Goal: Task Accomplishment & Management: Complete application form

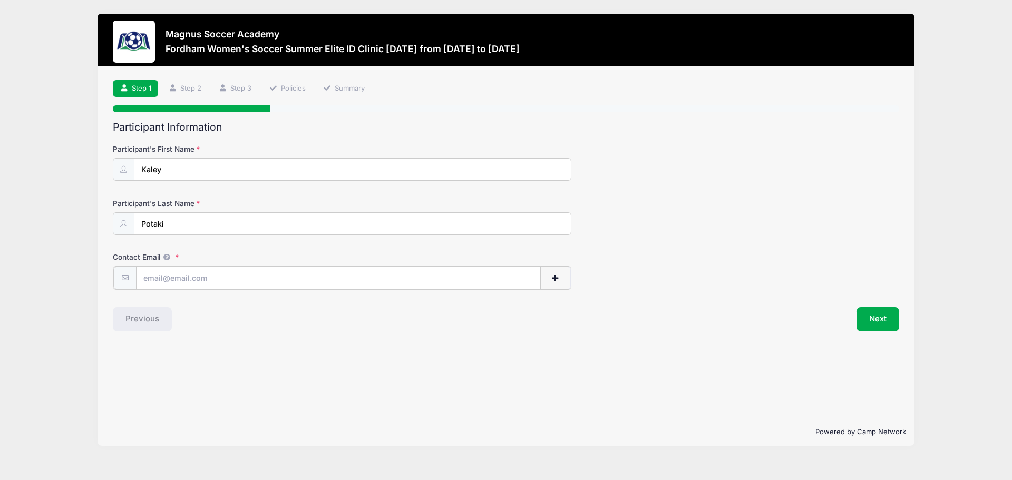
click at [257, 282] on input "Contact Email" at bounding box center [338, 278] width 405 height 23
type input "[EMAIL_ADDRESS][DOMAIN_NAME]"
click at [872, 320] on button "Next" at bounding box center [877, 318] width 43 height 24
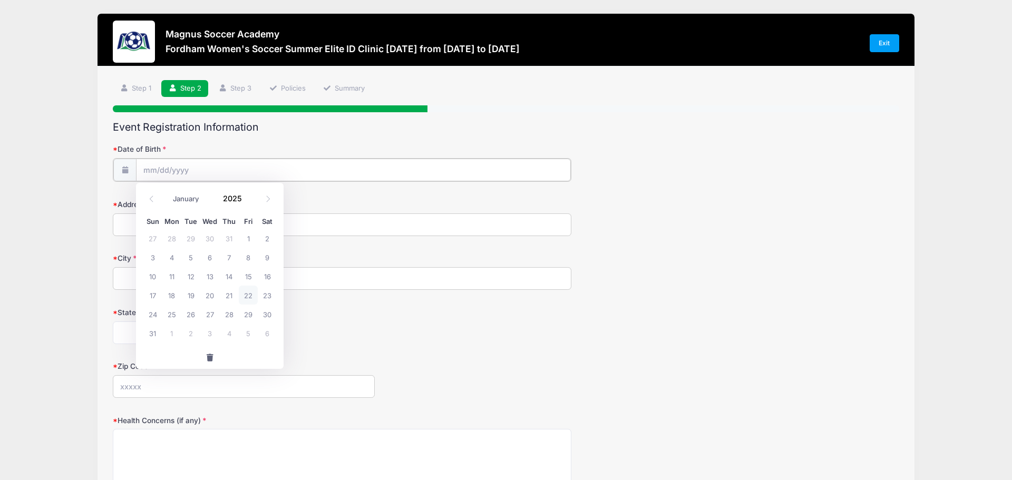
click at [230, 169] on input "Date of Birth" at bounding box center [353, 170] width 435 height 23
click at [151, 198] on icon at bounding box center [152, 198] width 4 height 6
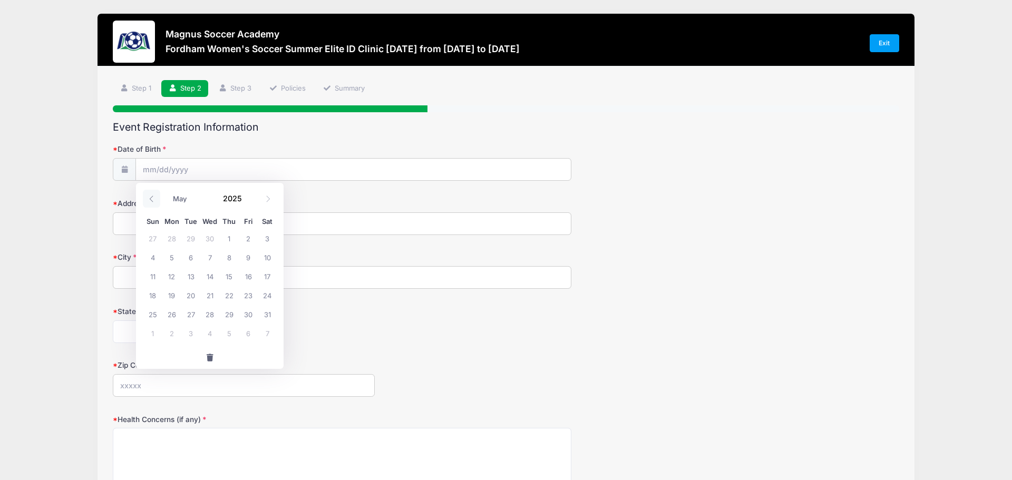
select select "3"
click at [246, 193] on span at bounding box center [247, 194] width 7 height 8
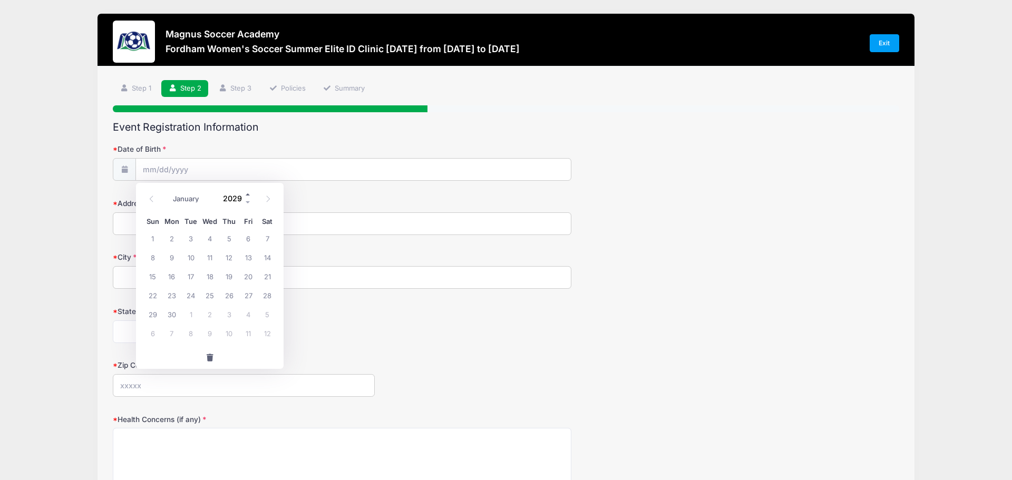
click at [246, 193] on span at bounding box center [247, 194] width 7 height 8
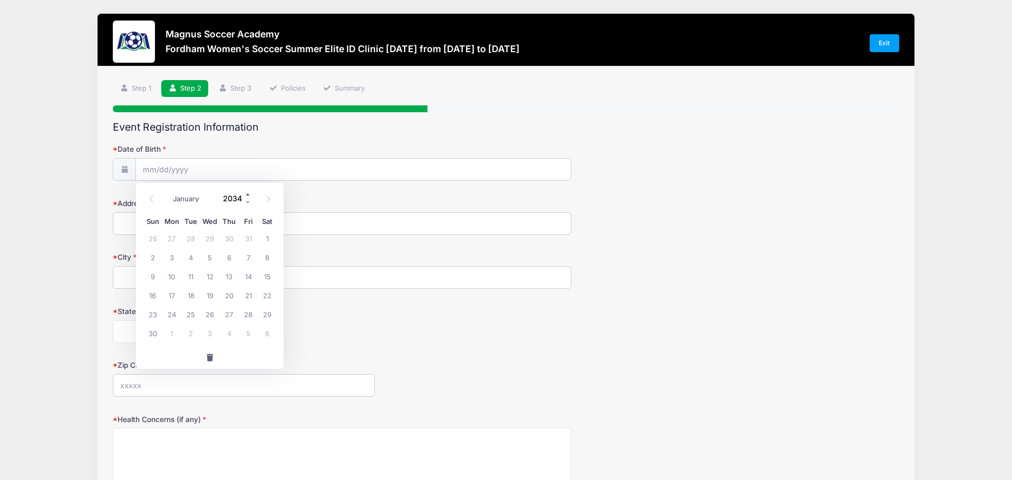
click at [246, 193] on span at bounding box center [247, 194] width 7 height 8
click at [248, 203] on span at bounding box center [247, 202] width 7 height 8
click at [340, 145] on label "Date of Birth" at bounding box center [244, 149] width 262 height 11
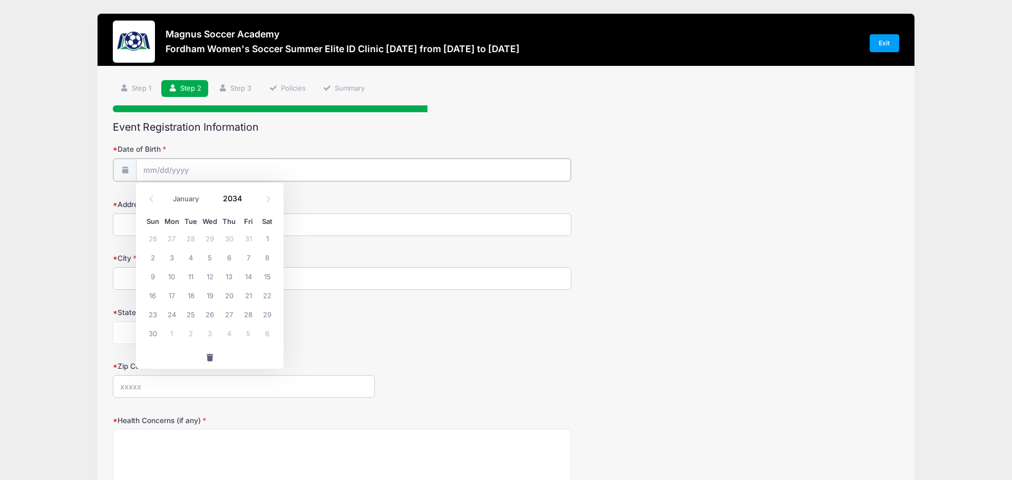
click at [340, 159] on input "Date of Birth" at bounding box center [353, 170] width 435 height 23
type input "2025"
click at [266, 199] on icon at bounding box center [267, 198] width 7 height 7
select select "8"
click at [172, 314] on span "29" at bounding box center [171, 314] width 19 height 19
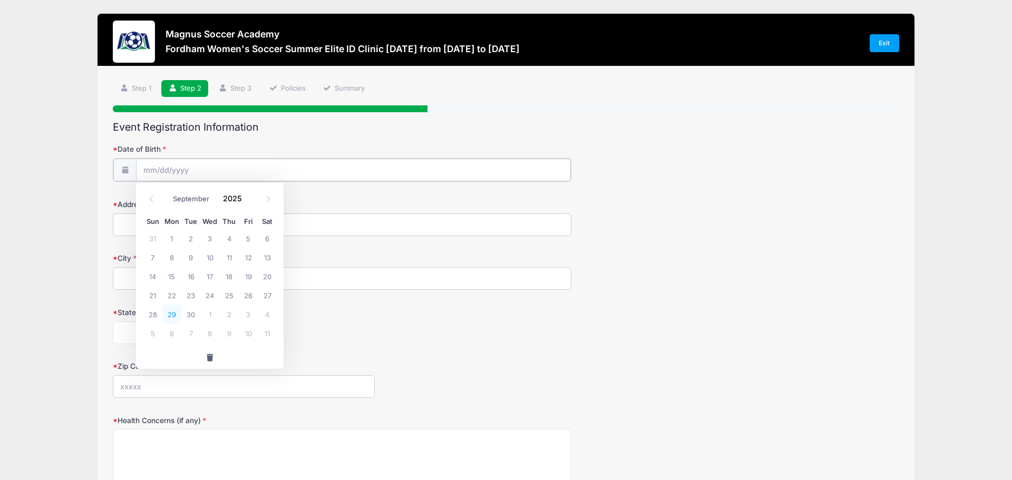
type input "[DATE]"
click at [210, 171] on input "[DATE]" at bounding box center [353, 170] width 435 height 23
click at [248, 195] on span at bounding box center [247, 194] width 7 height 8
click at [247, 202] on span at bounding box center [247, 202] width 7 height 8
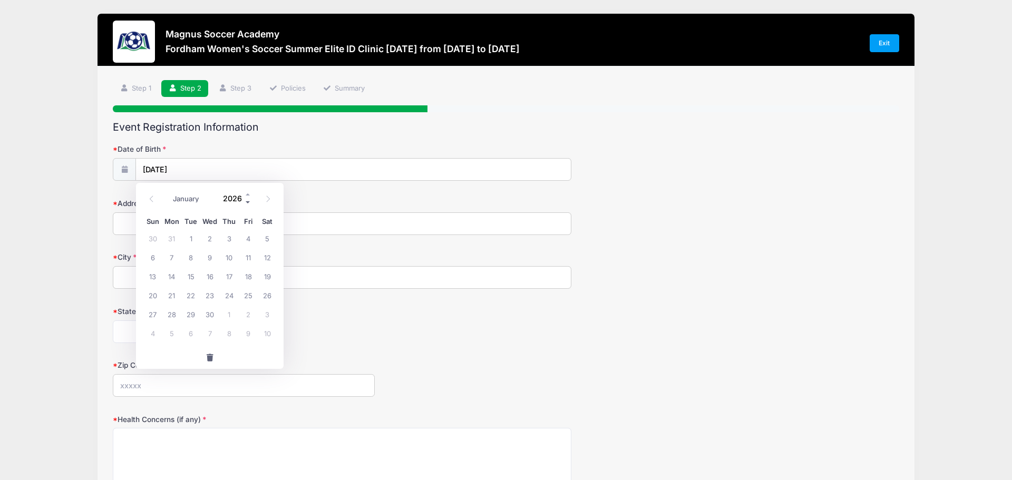
click at [247, 202] on span at bounding box center [247, 202] width 7 height 8
click at [248, 202] on span at bounding box center [247, 202] width 7 height 8
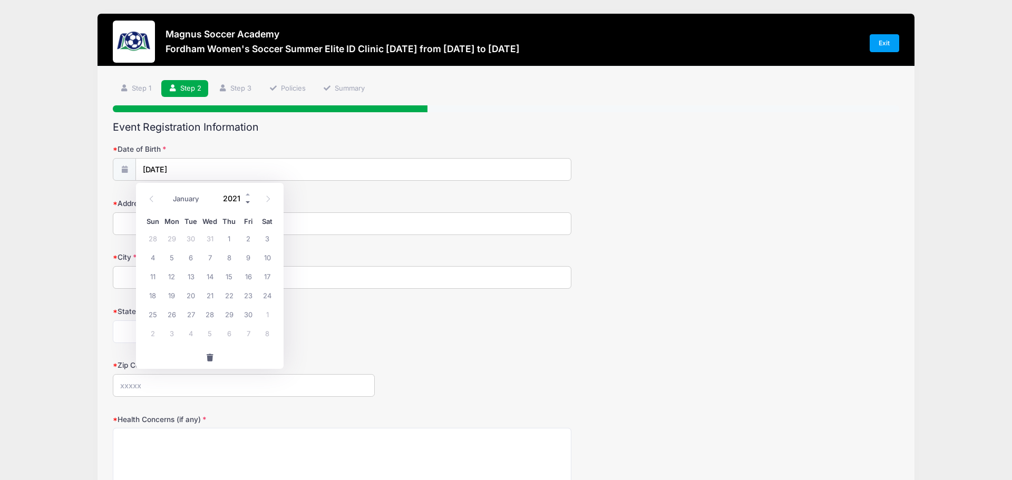
click at [249, 202] on span at bounding box center [247, 202] width 7 height 8
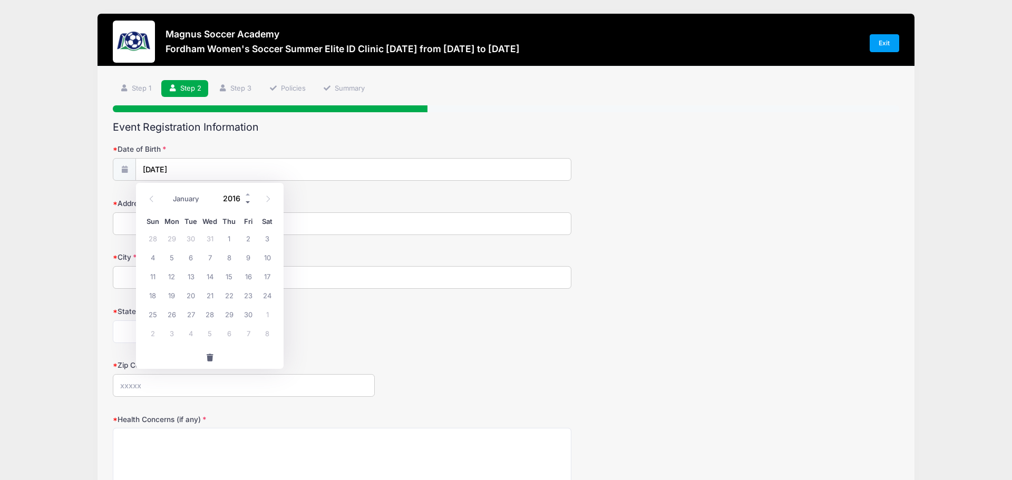
click at [250, 202] on span at bounding box center [247, 202] width 7 height 8
click at [251, 202] on span at bounding box center [247, 202] width 7 height 8
click at [249, 202] on span at bounding box center [247, 202] width 7 height 8
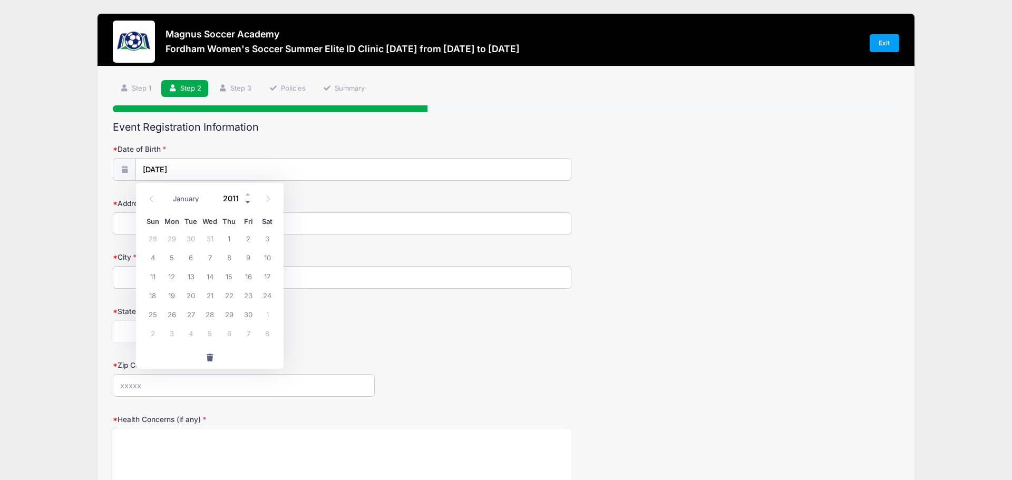
click at [249, 202] on span at bounding box center [247, 202] width 7 height 8
type input "2009"
click at [234, 199] on input "2009" at bounding box center [235, 198] width 34 height 16
click at [187, 312] on span "29" at bounding box center [190, 314] width 19 height 19
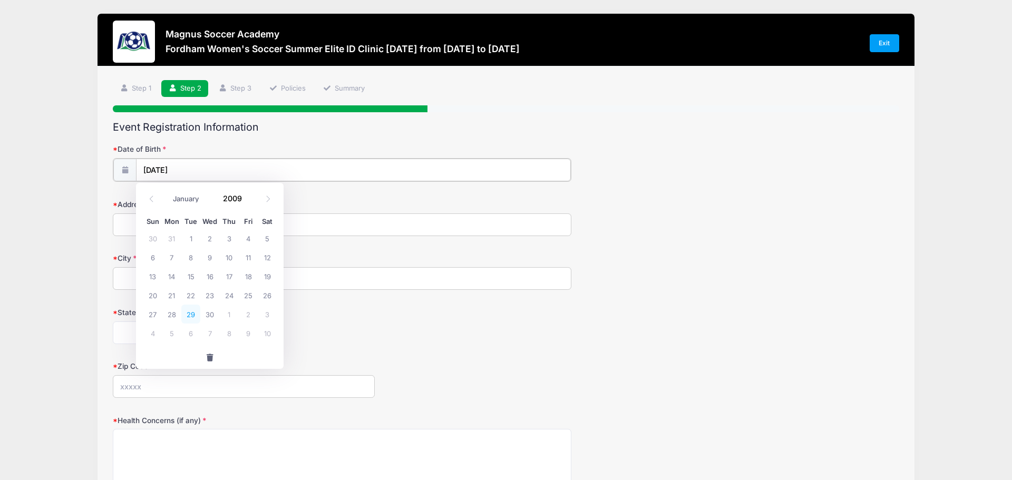
type input "[DATE]"
click at [174, 228] on input "Address" at bounding box center [342, 223] width 458 height 23
type input "[STREET_ADDRESS]"
type input "[PERSON_NAME]"
select select "NJ"
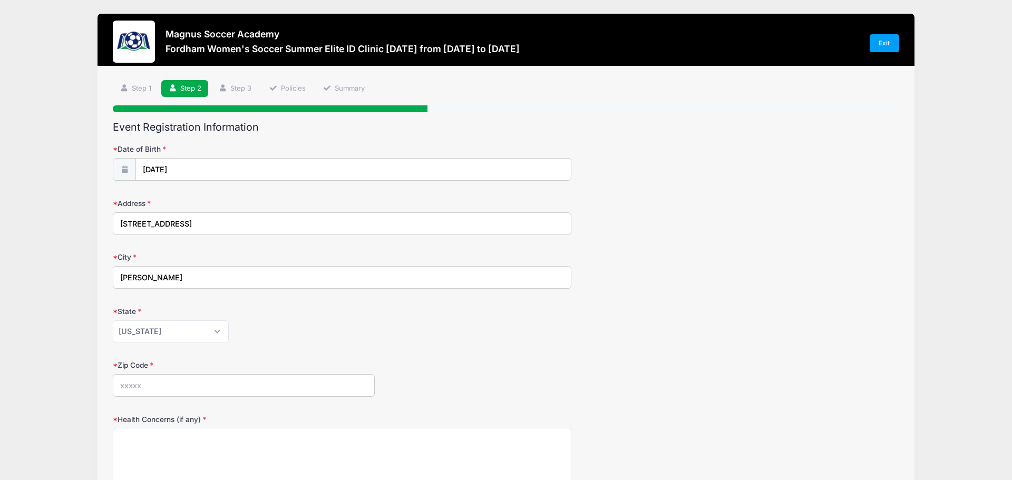
type input "07481"
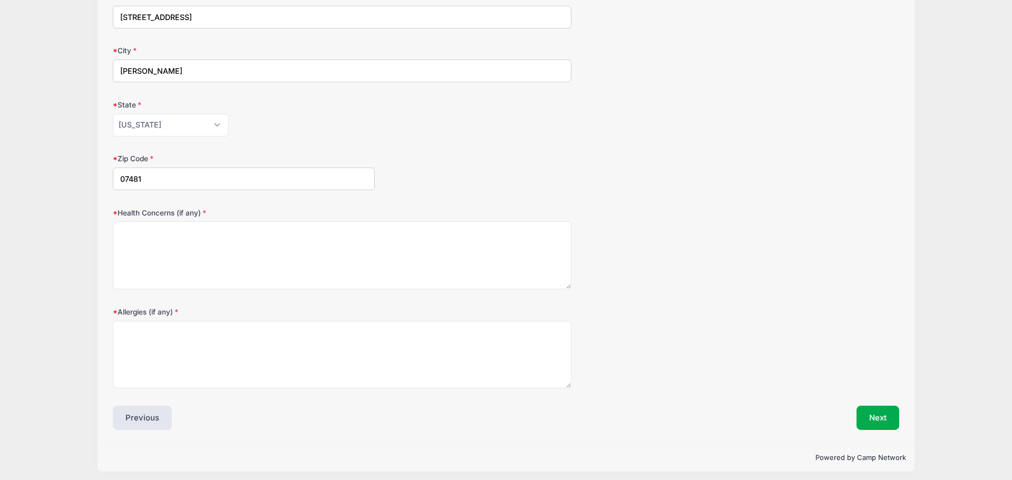
scroll to position [211, 0]
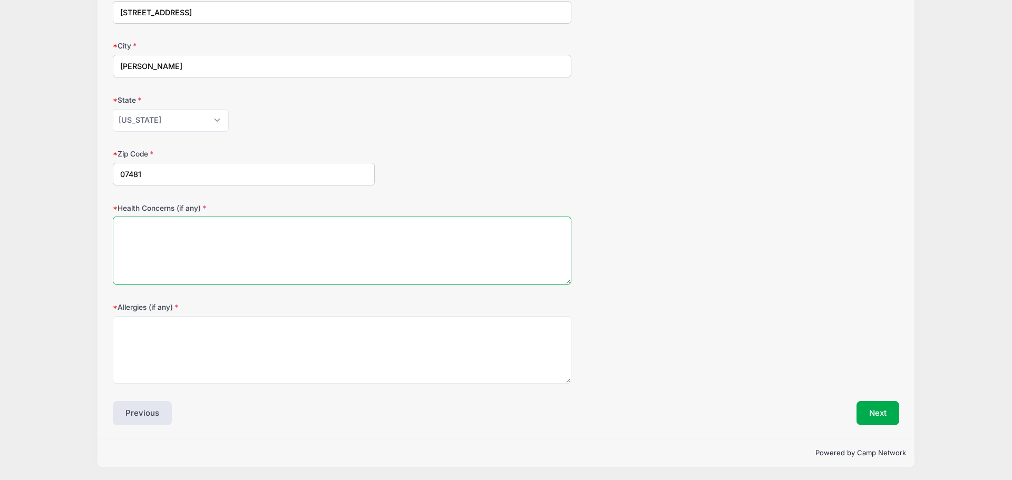
click at [269, 247] on textarea "Health Concerns (if any)" at bounding box center [342, 251] width 458 height 68
click at [262, 247] on textarea "Health Concerns (if any)" at bounding box center [342, 251] width 458 height 68
type textarea "none"
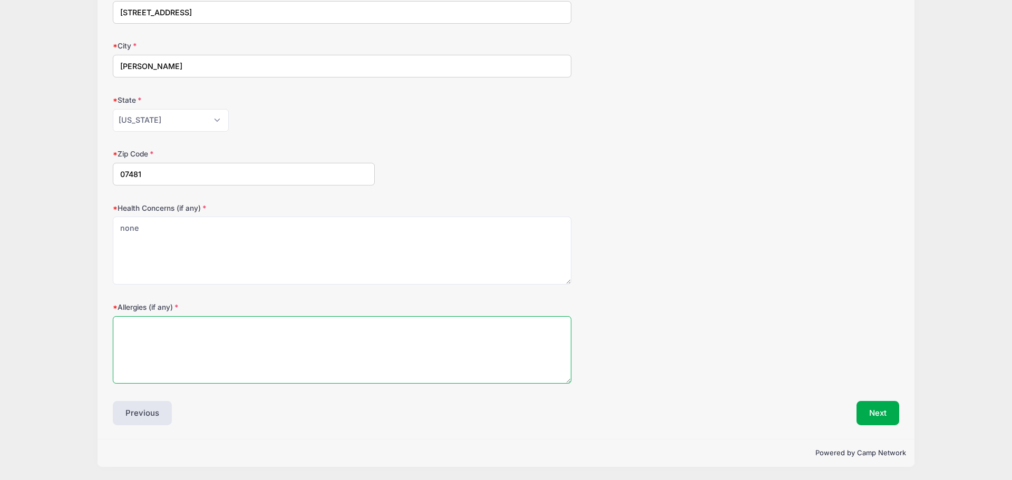
click at [237, 330] on textarea "Allergies (if any)" at bounding box center [342, 350] width 458 height 68
type textarea "none"
click at [879, 415] on button "Next" at bounding box center [877, 413] width 43 height 24
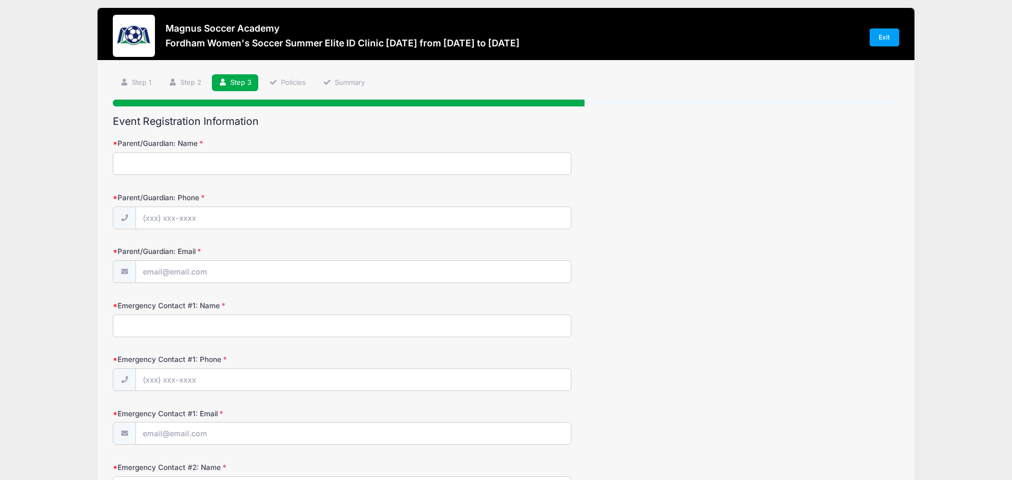
scroll to position [0, 0]
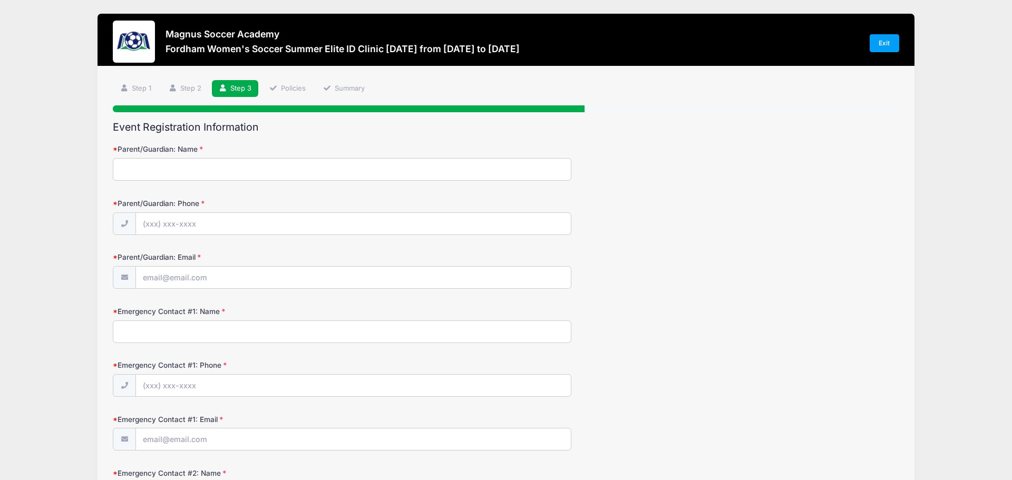
click at [195, 170] on input "Parent/Guardian: Name" at bounding box center [342, 169] width 458 height 23
type input "[PERSON_NAME]"
type input "[PHONE_NUMBER]"
type input "[EMAIL_ADDRESS][DOMAIN_NAME]"
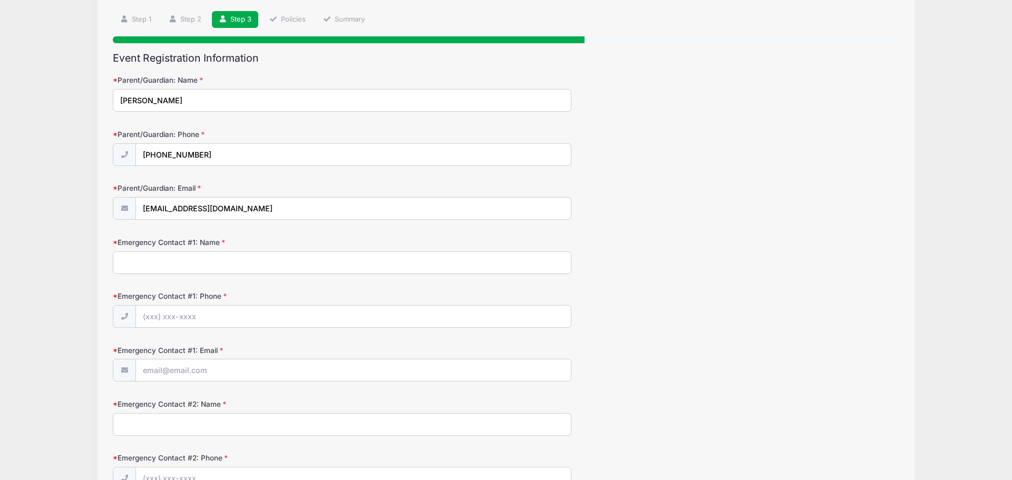
scroll to position [75, 0]
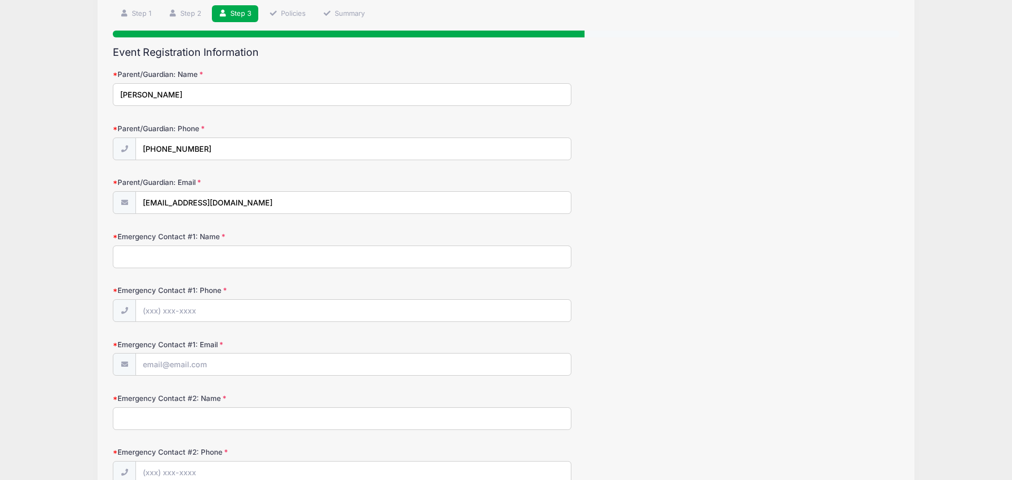
click at [237, 259] on input "Emergency Contact #1: Name" at bounding box center [342, 257] width 458 height 23
type input "[PERSON_NAME]"
type input "[PHONE_NUMBER]"
type input "[EMAIL_ADDRESS][DOMAIN_NAME]"
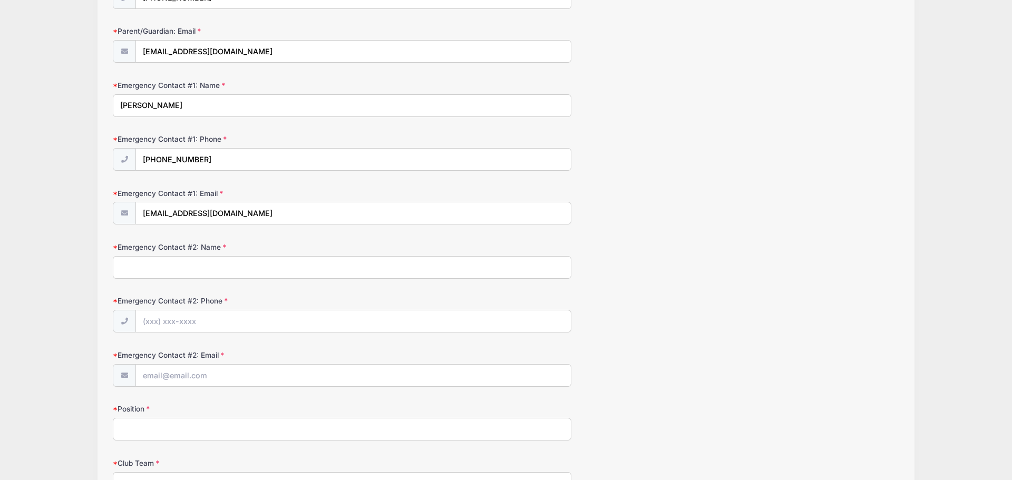
scroll to position [227, 0]
click at [240, 269] on input "Emergency Contact #2: Name" at bounding box center [342, 267] width 458 height 23
type input "[PERSON_NAME]"
click at [189, 322] on input "Emergency Contact #2: Phone" at bounding box center [353, 321] width 435 height 23
type input "(7"
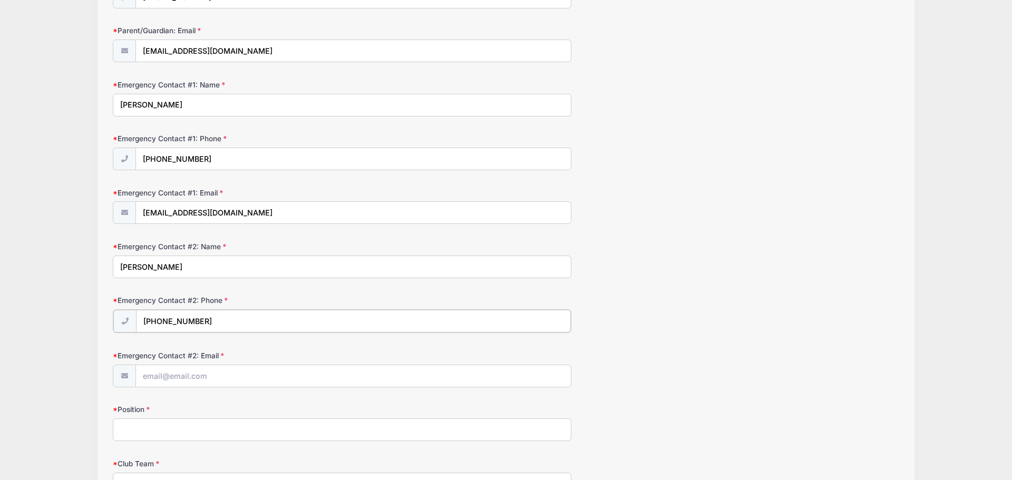
type input "[PHONE_NUMBER]"
click at [239, 376] on input "Emergency Contact #2: Email" at bounding box center [353, 375] width 435 height 23
type input "[EMAIL_ADDRESS][DOMAIN_NAME]"
click at [205, 432] on input "Position" at bounding box center [342, 428] width 458 height 23
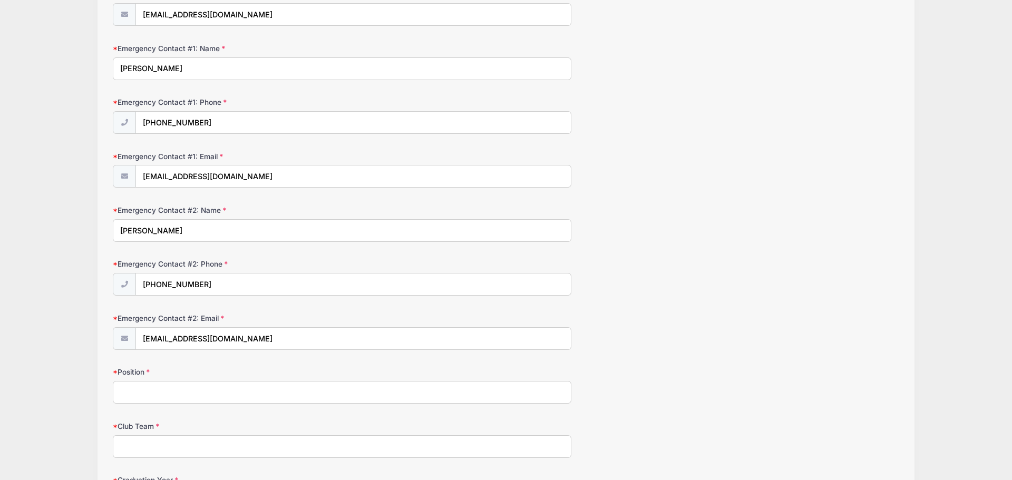
scroll to position [310, 0]
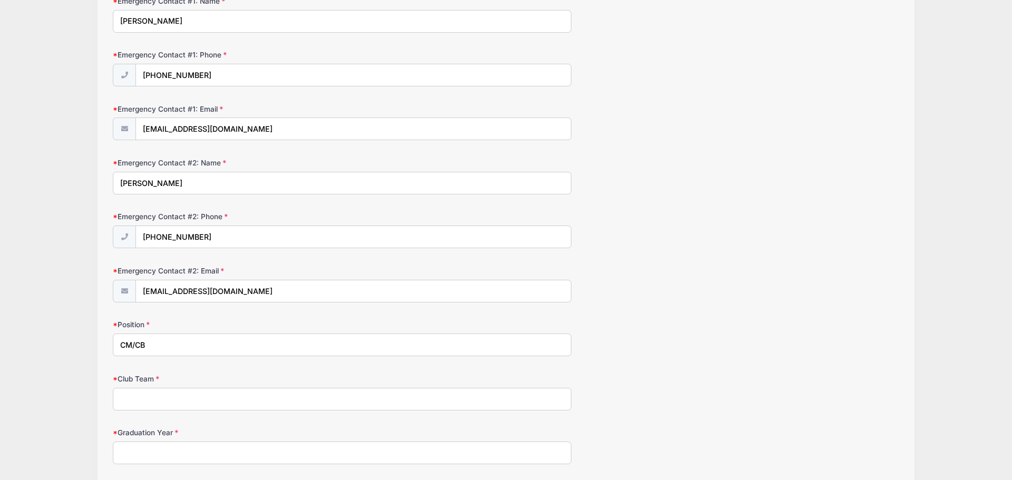
type input "CM/CB"
drag, startPoint x: 168, startPoint y: 397, endPoint x: 161, endPoint y: 399, distance: 6.7
click at [166, 397] on input "Club Team" at bounding box center [342, 399] width 458 height 23
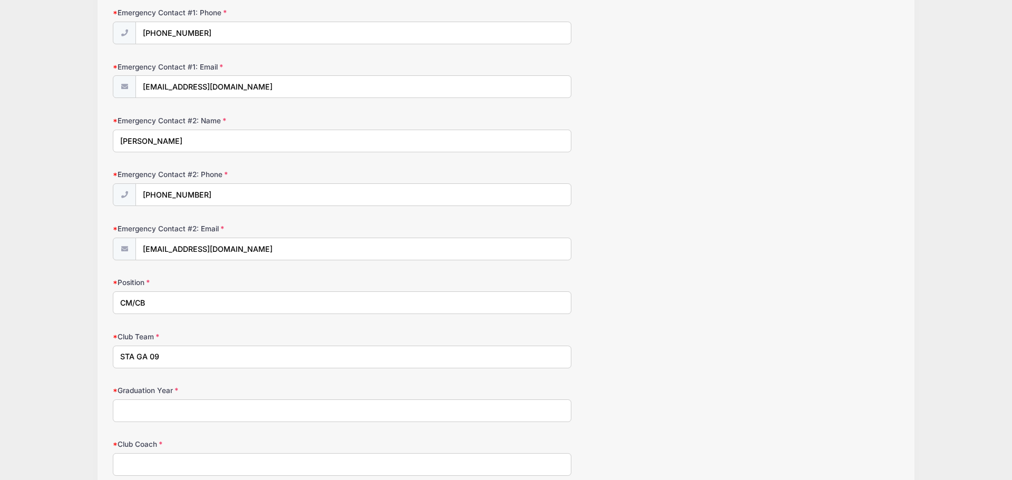
scroll to position [462, 0]
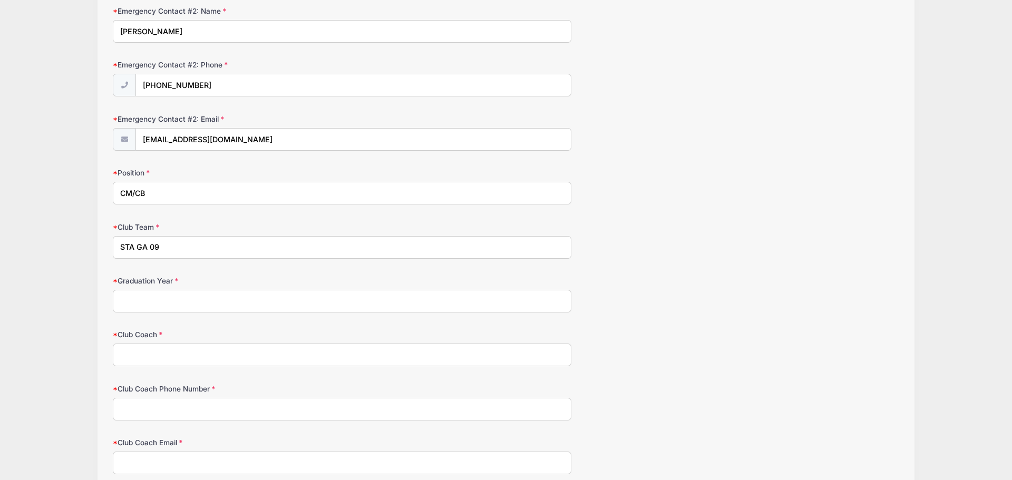
type input "STA GA 09"
click at [144, 301] on input "Graduation Year" at bounding box center [342, 301] width 458 height 23
type input "2027"
drag, startPoint x: 152, startPoint y: 354, endPoint x: 157, endPoint y: 350, distance: 5.7
click at [153, 354] on input "Club Coach" at bounding box center [342, 355] width 458 height 23
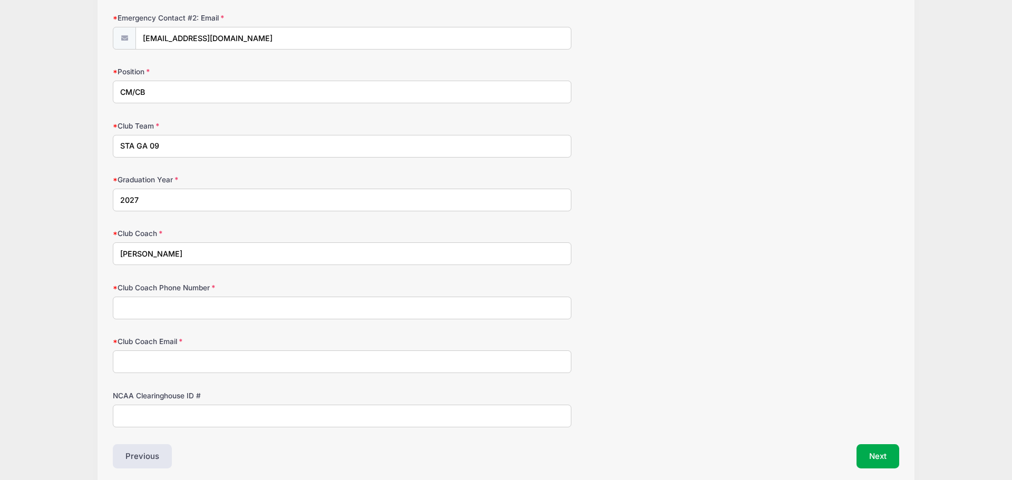
scroll to position [592, 0]
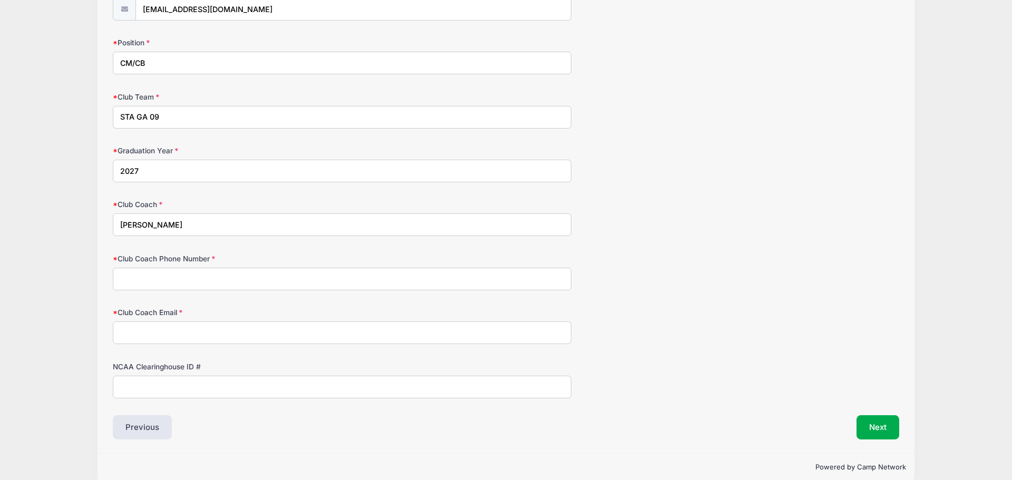
type input "[PERSON_NAME]"
click at [183, 278] on input "Club Coach Phone Number" at bounding box center [342, 279] width 458 height 23
click at [266, 332] on input "Club Coach Email" at bounding box center [342, 332] width 458 height 23
click at [136, 278] on input "9088846525" at bounding box center [342, 279] width 458 height 23
click at [154, 279] on input "908-8846525" at bounding box center [342, 279] width 458 height 23
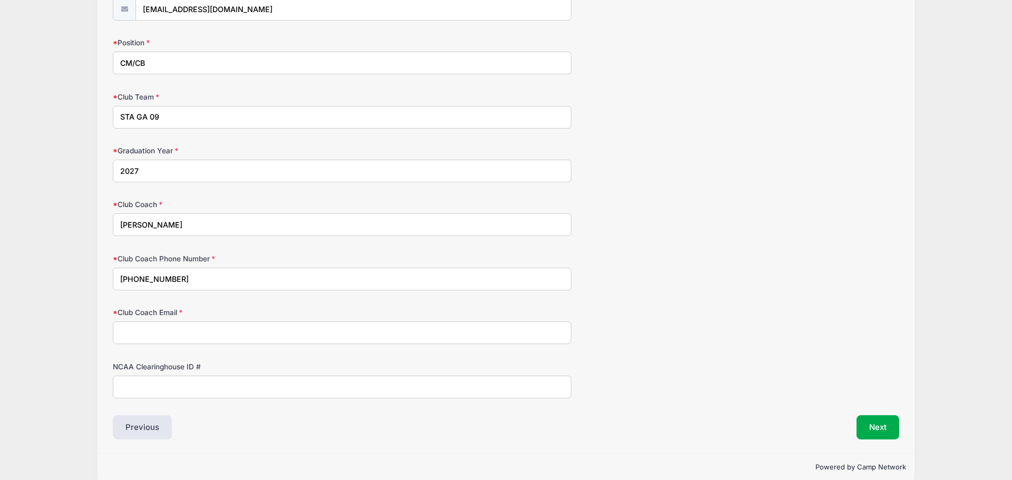
type input "[PHONE_NUMBER]"
click at [214, 336] on input "Club Coach Email" at bounding box center [342, 332] width 458 height 23
type input "[PERSON_NAME][EMAIL_ADDRESS][DOMAIN_NAME]"
click at [171, 389] on input "NCAA Clearinghouse ID #" at bounding box center [342, 387] width 458 height 23
click at [161, 390] on input "NCAA Clearinghouse ID #" at bounding box center [342, 387] width 458 height 23
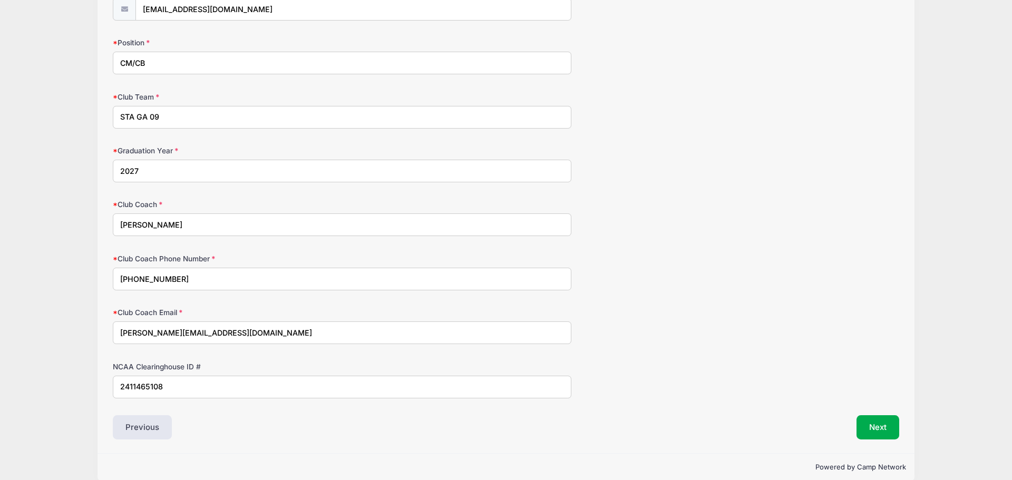
click at [135, 386] on input "2411465108" at bounding box center [342, 387] width 458 height 23
type input "2411465108"
click at [878, 427] on button "Next" at bounding box center [877, 427] width 43 height 24
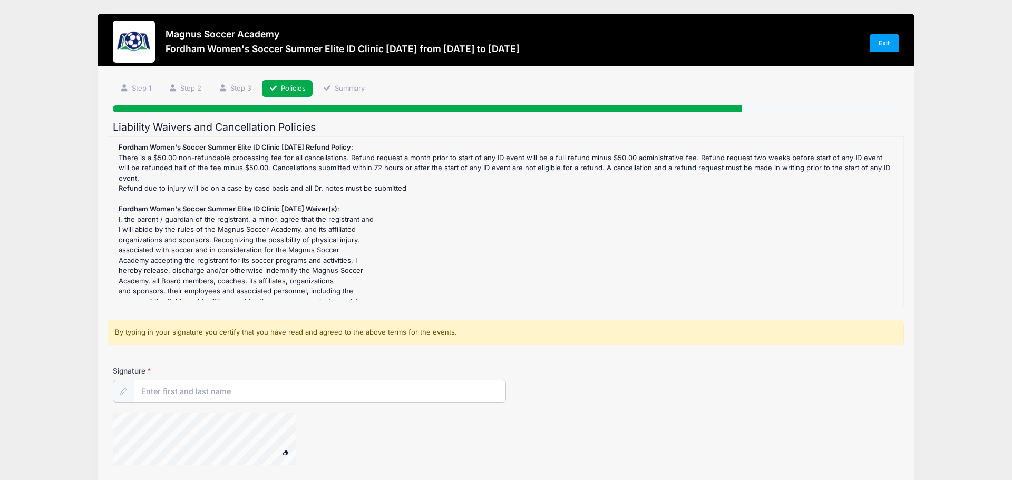
scroll to position [27, 0]
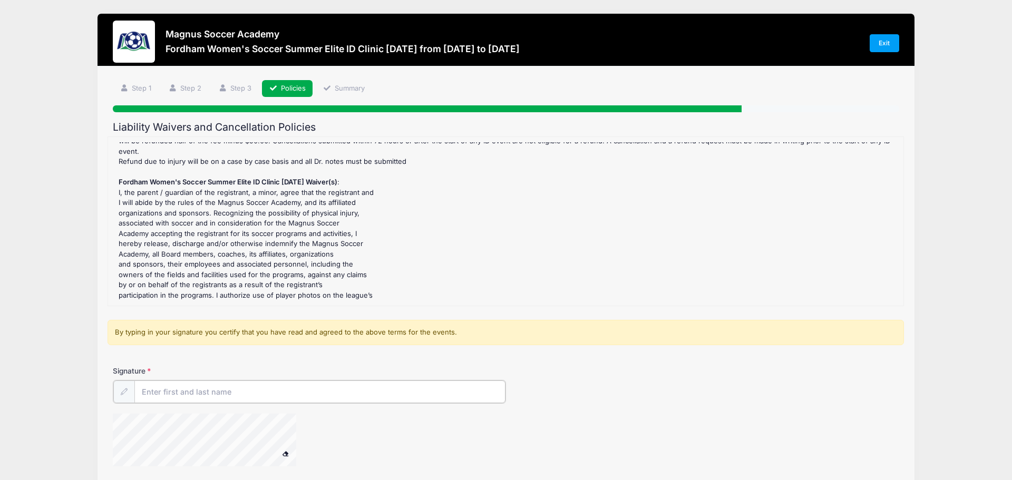
click at [169, 390] on input "Signature" at bounding box center [319, 391] width 371 height 23
type input "L"
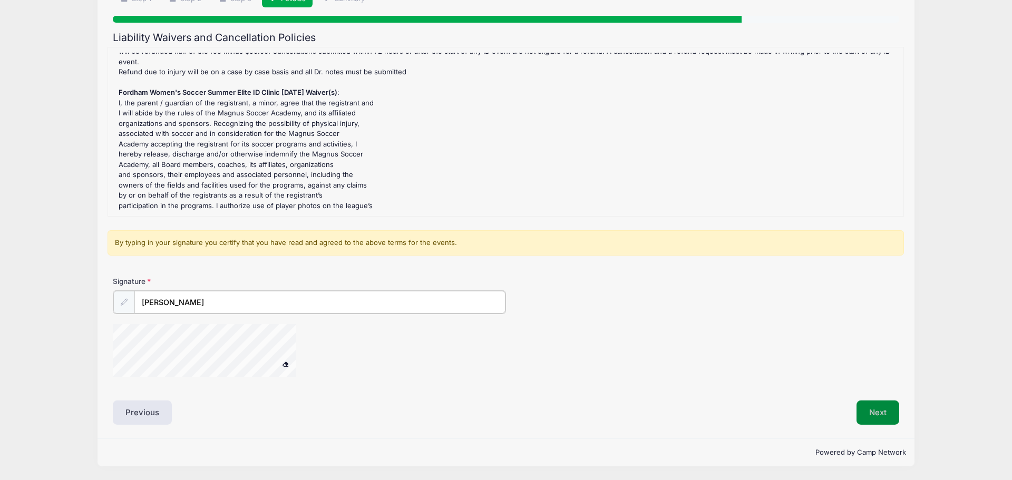
type input "[PERSON_NAME]"
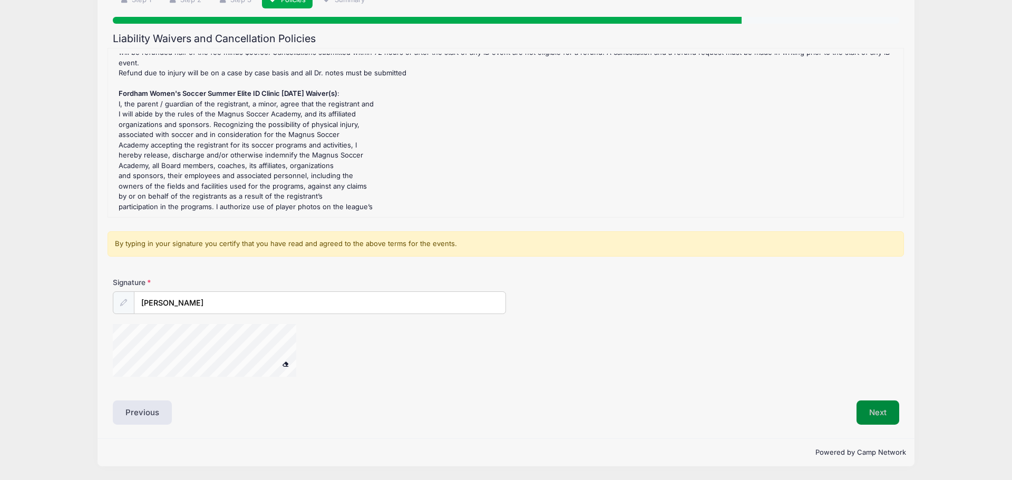
click at [876, 419] on button "Next" at bounding box center [877, 412] width 43 height 24
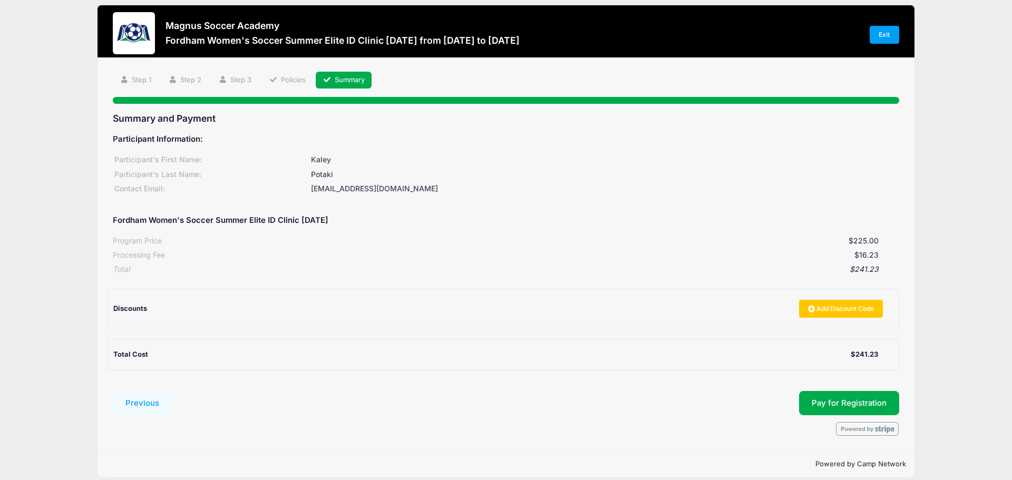
scroll to position [20, 0]
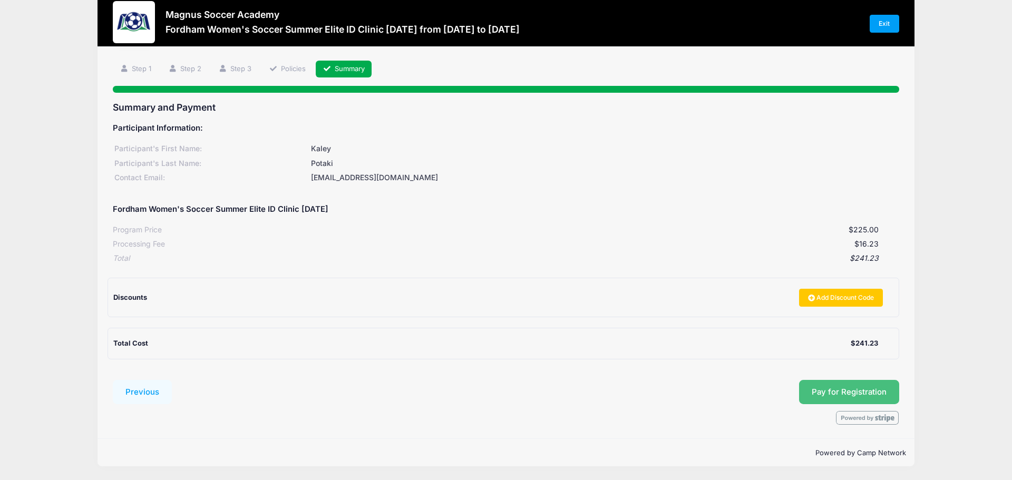
click at [839, 392] on span "Pay for Registration" at bounding box center [848, 391] width 75 height 9
